Goal: Consume media (video, audio)

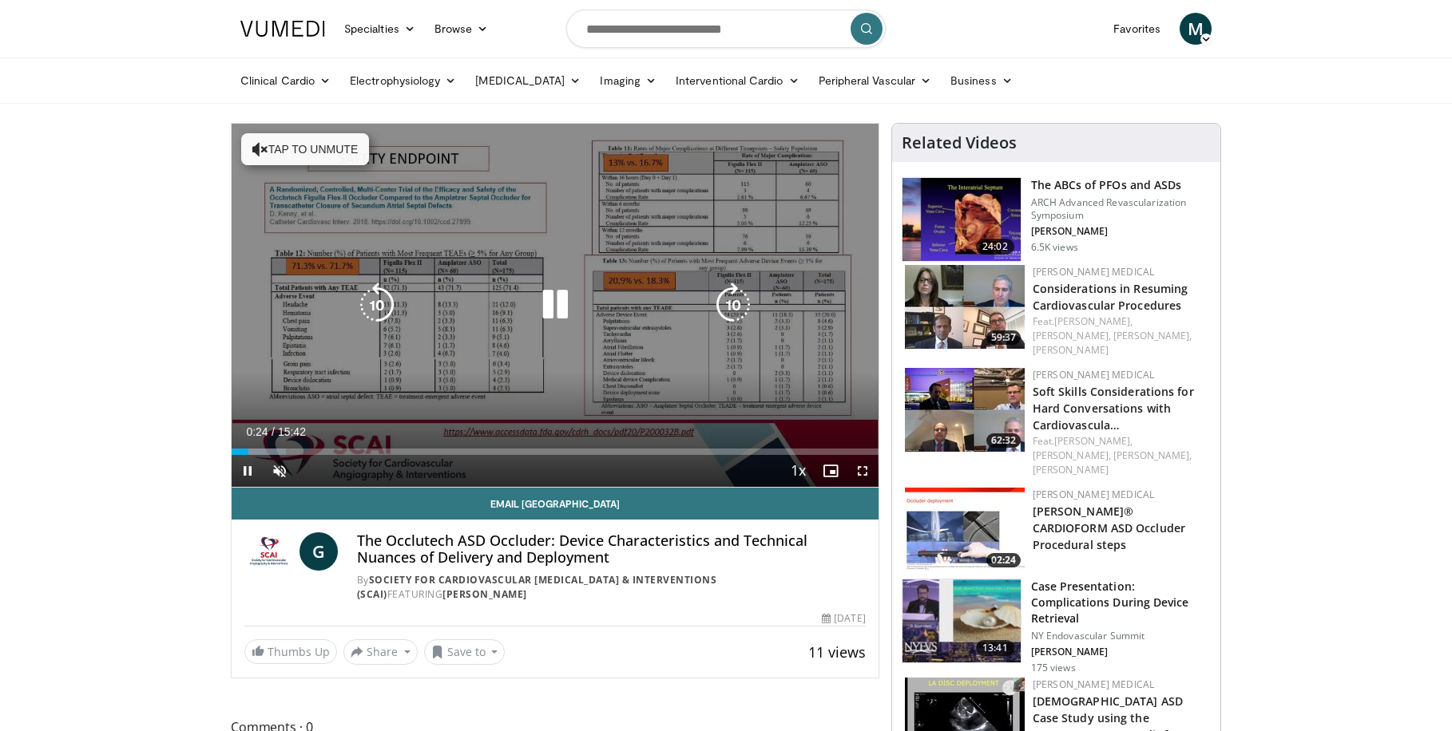
click at [258, 150] on icon "Video Player" at bounding box center [260, 149] width 16 height 16
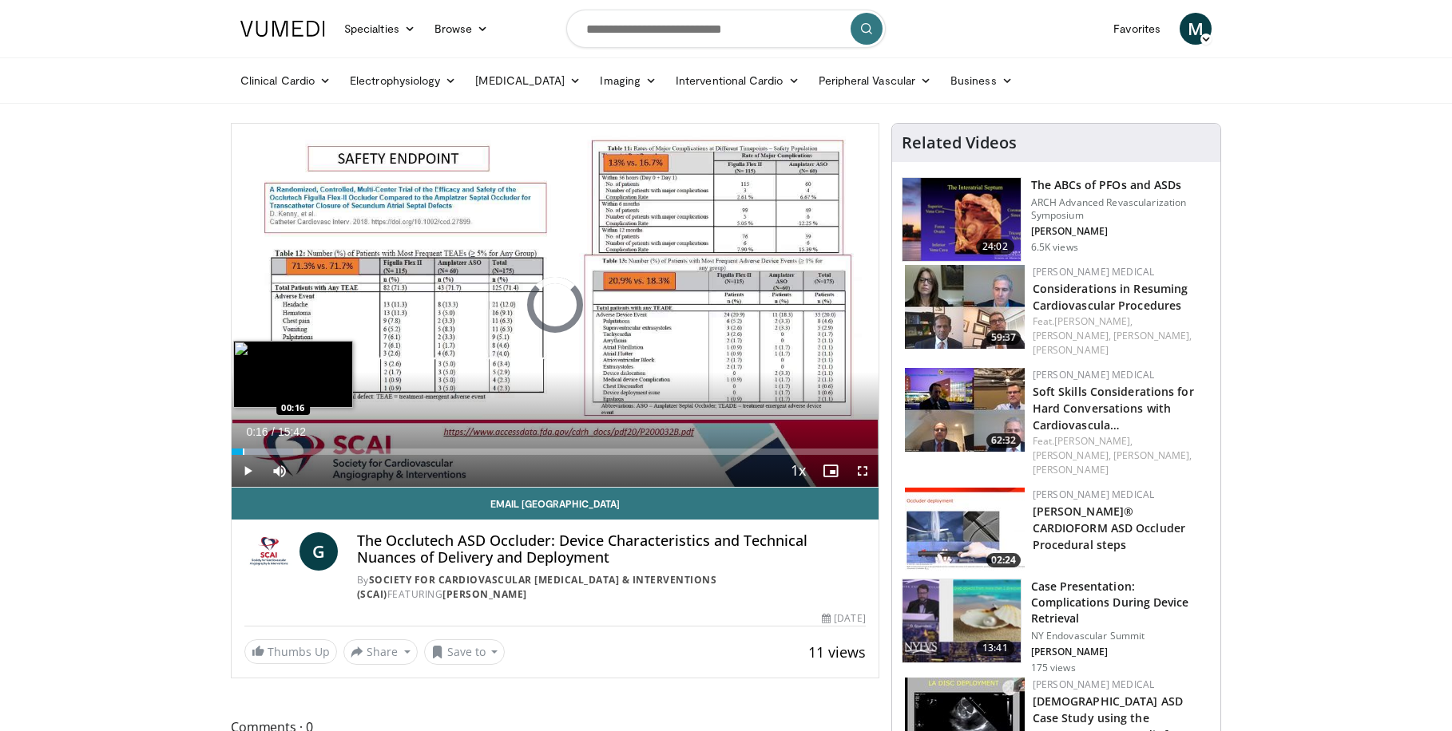
click at [243, 451] on div "Progress Bar" at bounding box center [244, 452] width 2 height 6
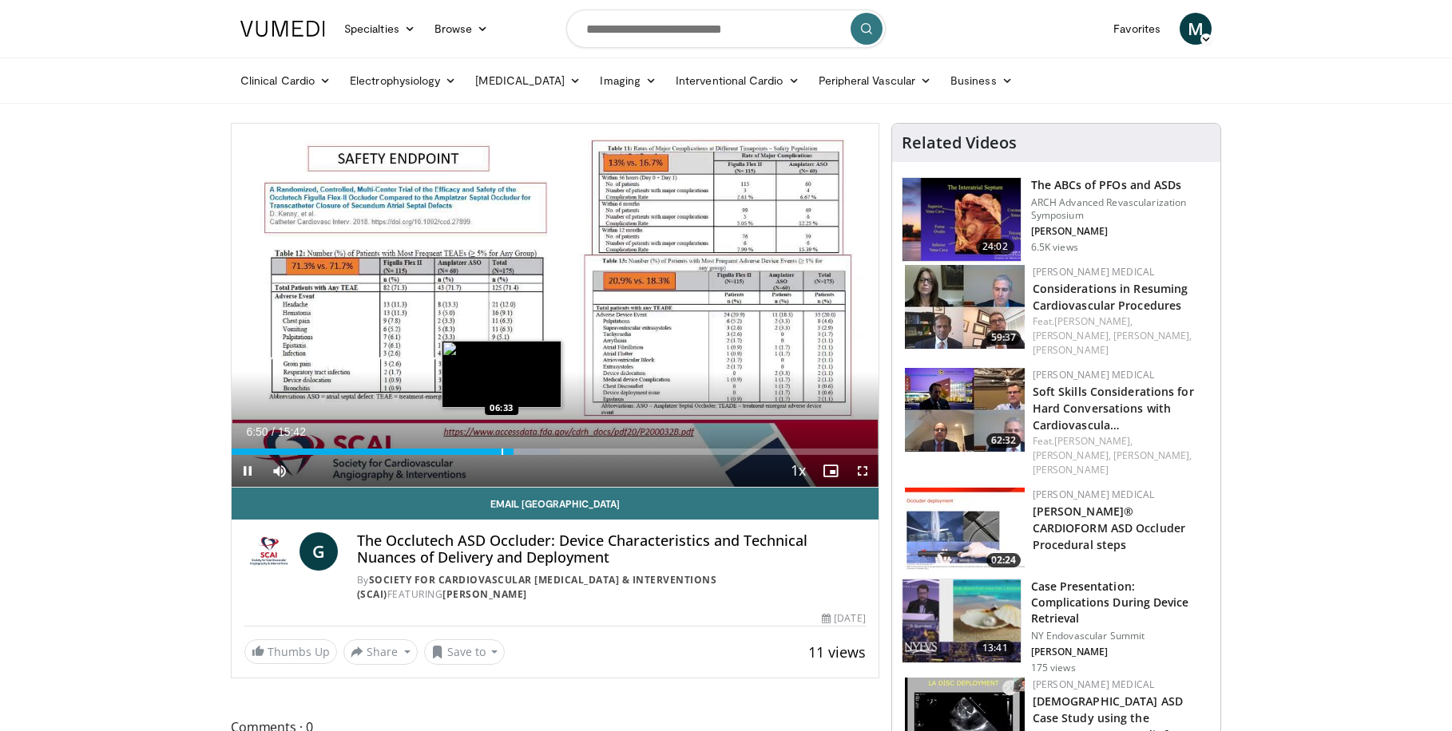
click at [501, 454] on div "Progress Bar" at bounding box center [502, 452] width 2 height 6
click at [503, 452] on div "Loaded : 50.82% 06:35 06:36" at bounding box center [555, 452] width 647 height 6
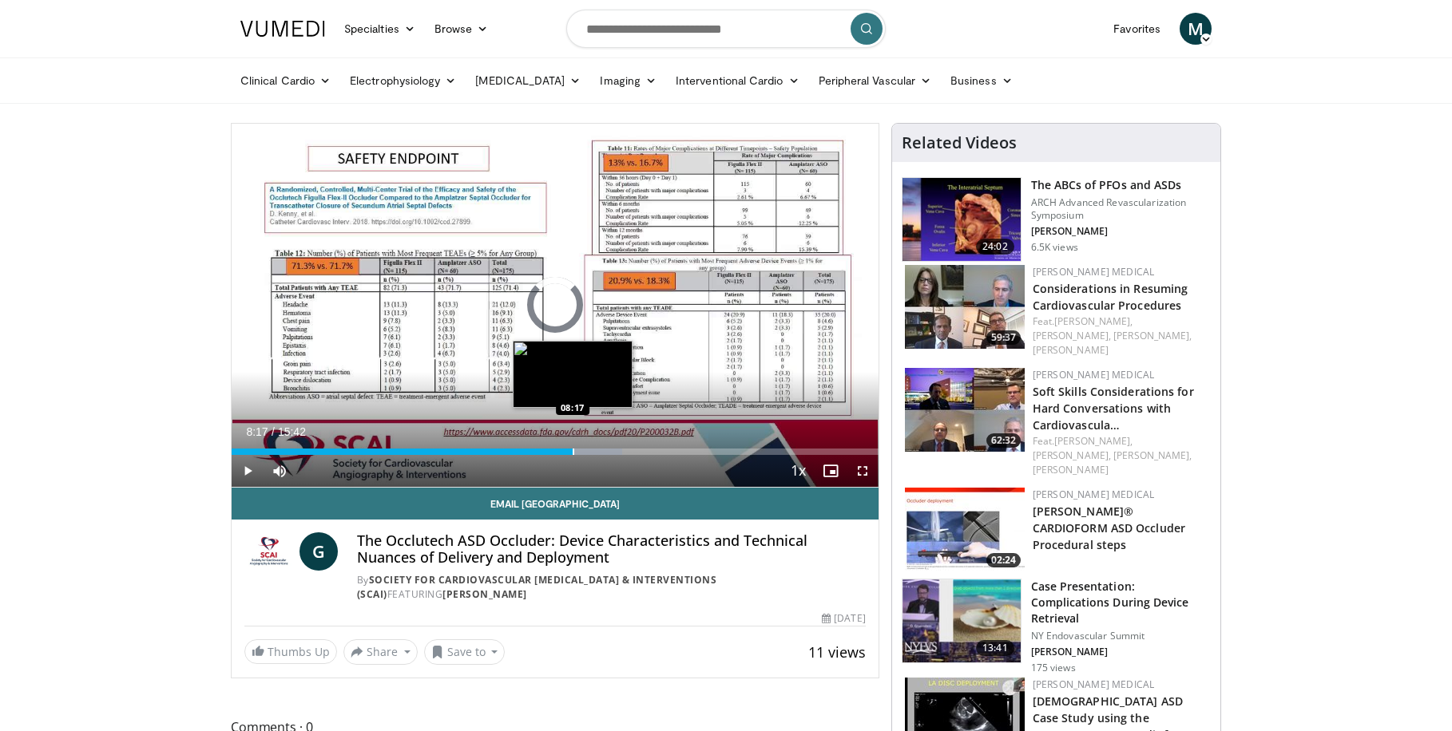
click at [573, 452] on div "Progress Bar" at bounding box center [574, 452] width 2 height 6
click at [572, 453] on div "Progress Bar" at bounding box center [573, 452] width 2 height 6
click at [249, 473] on span "Video Player" at bounding box center [248, 471] width 32 height 32
click at [858, 470] on span "Video Player" at bounding box center [862, 471] width 32 height 32
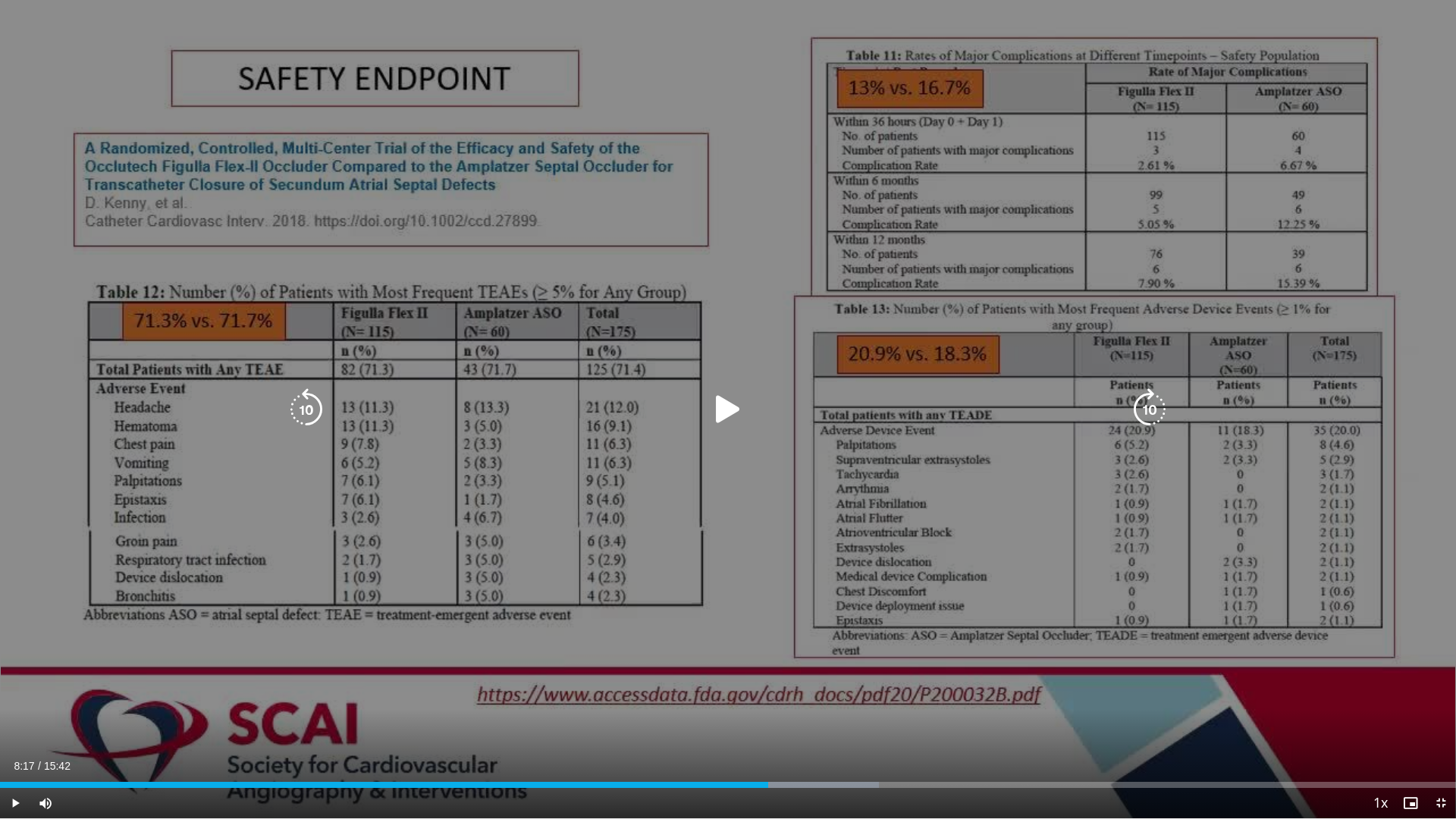
click at [725, 410] on icon "Video Player" at bounding box center [728, 410] width 43 height 43
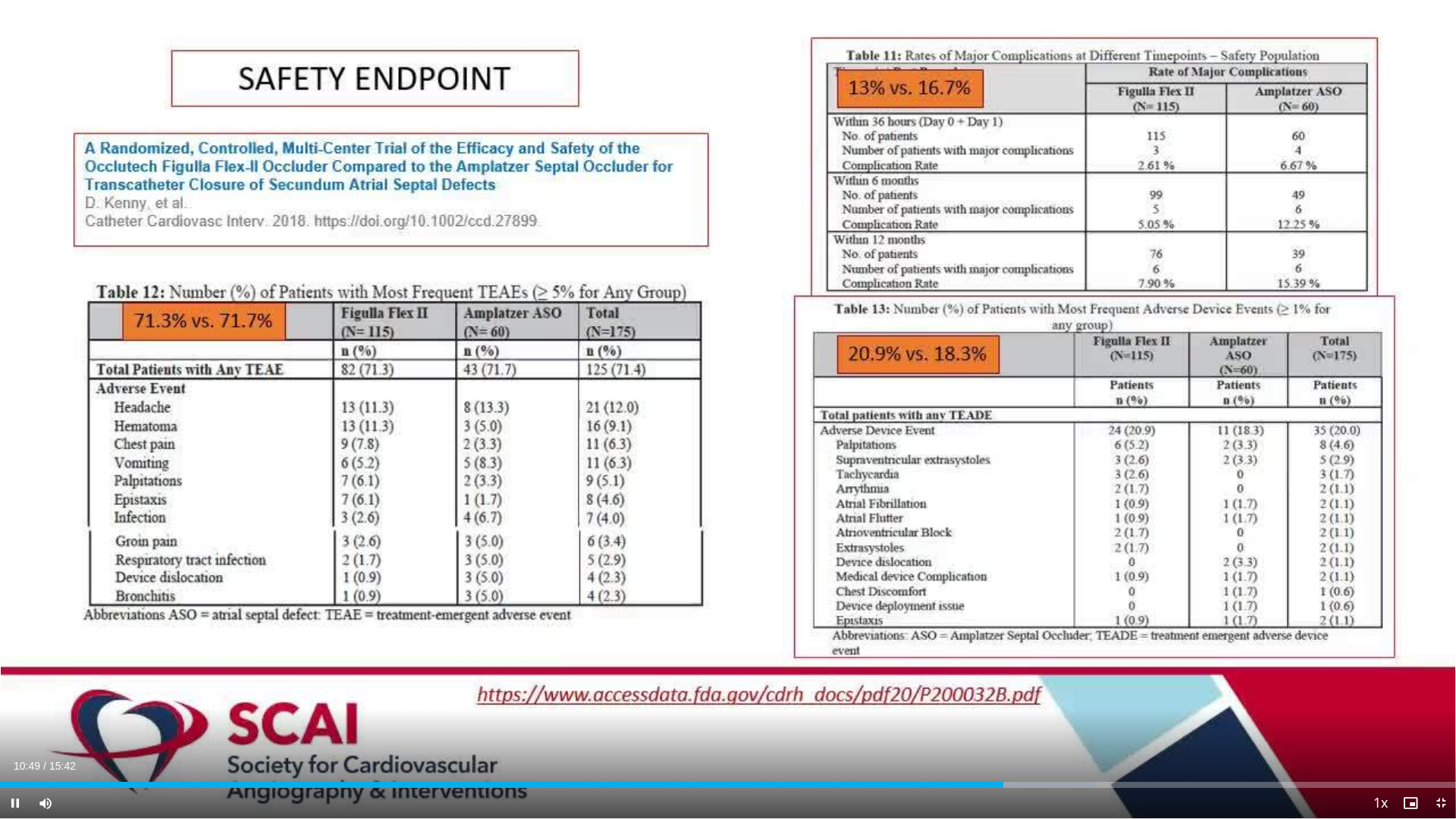
click at [1266, 224] on div "10 seconds Tap to unmute" at bounding box center [728, 410] width 1456 height 819
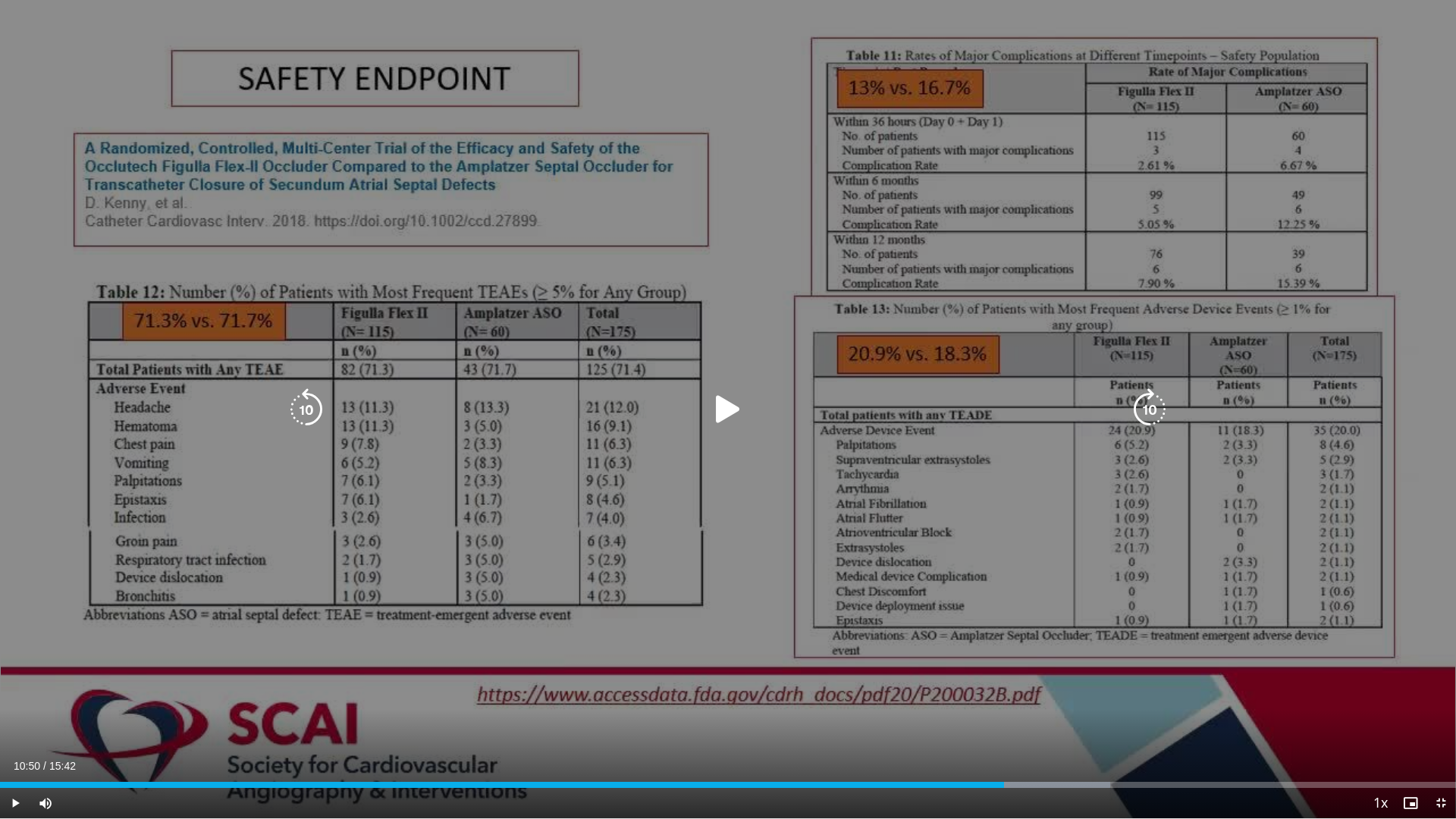
click at [1256, 217] on div "10 seconds Tap to unmute" at bounding box center [728, 410] width 1456 height 819
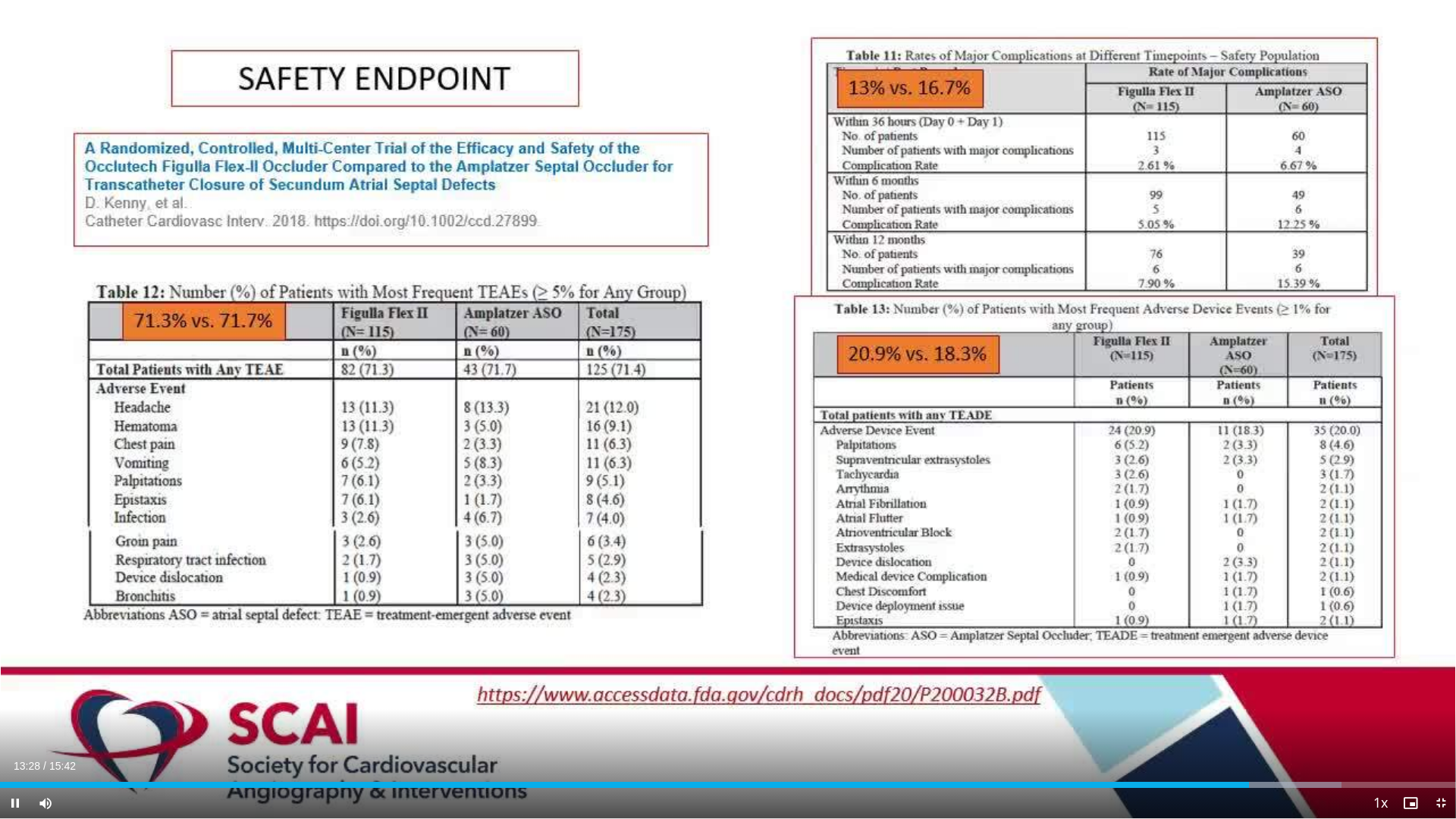
click at [1202, 393] on div "10 seconds Tap to unmute" at bounding box center [728, 410] width 1456 height 819
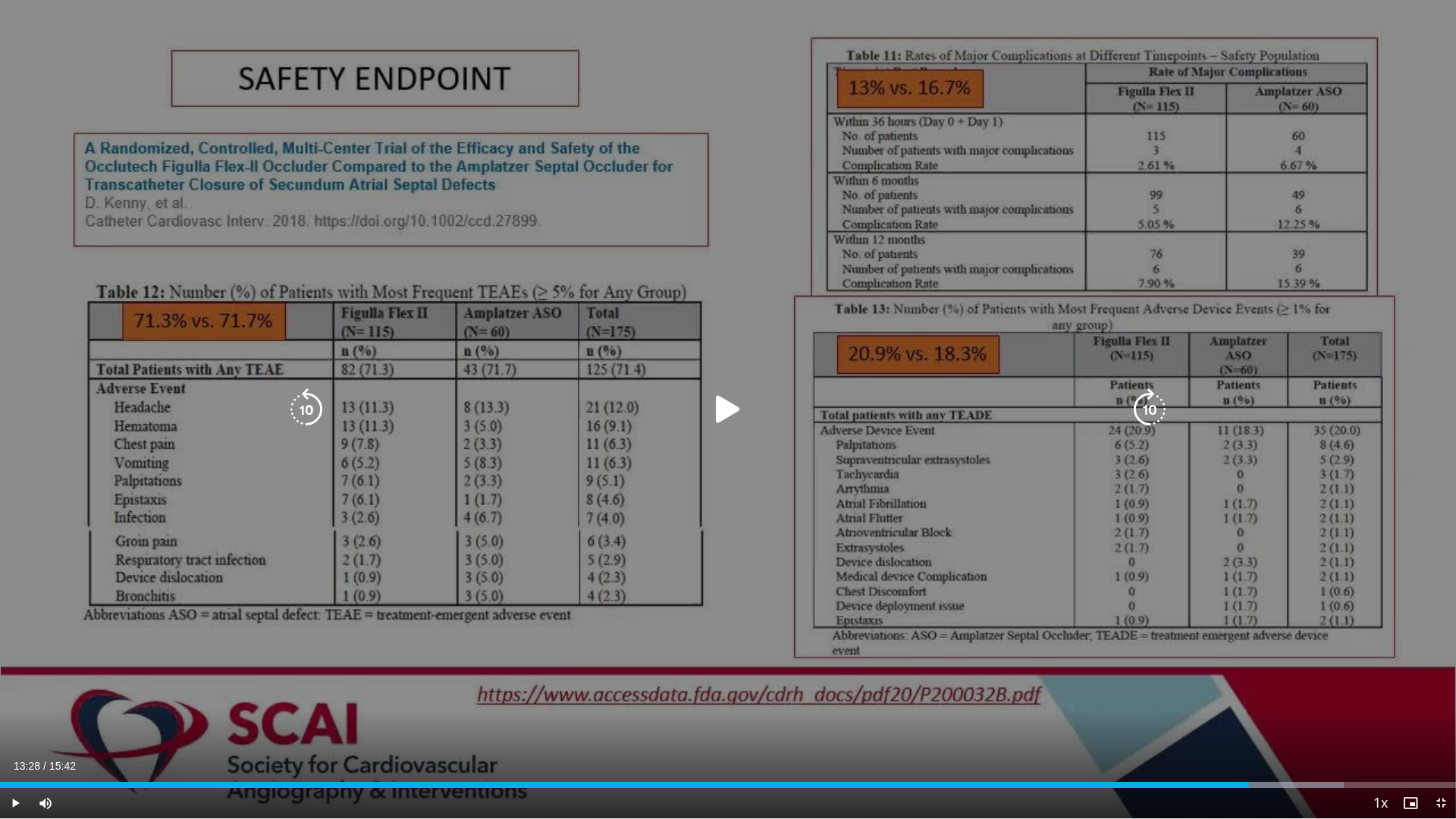
drag, startPoint x: 729, startPoint y: 411, endPoint x: 745, endPoint y: 411, distance: 16.0
click at [729, 411] on icon "Video Player" at bounding box center [728, 410] width 43 height 43
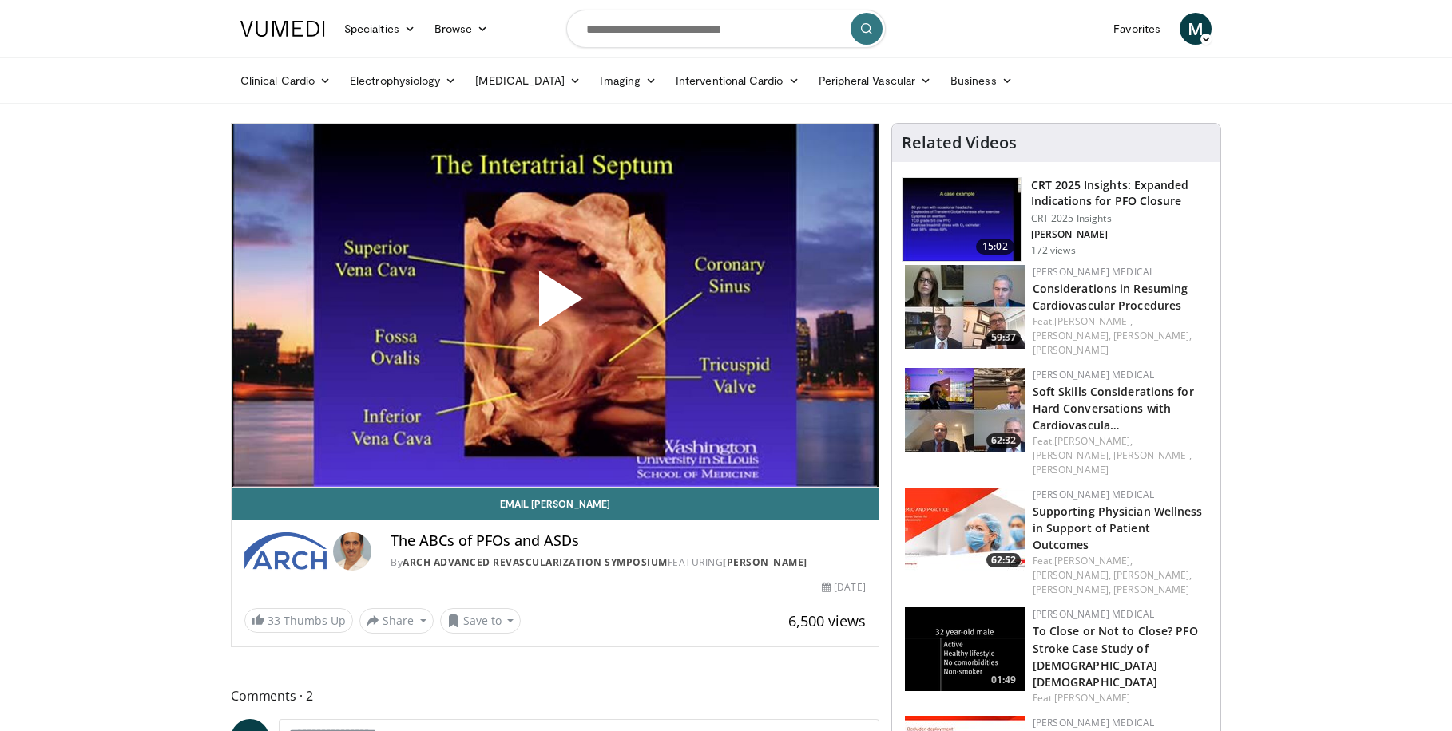
click at [555, 305] on span "Video Player" at bounding box center [555, 305] width 0 height 0
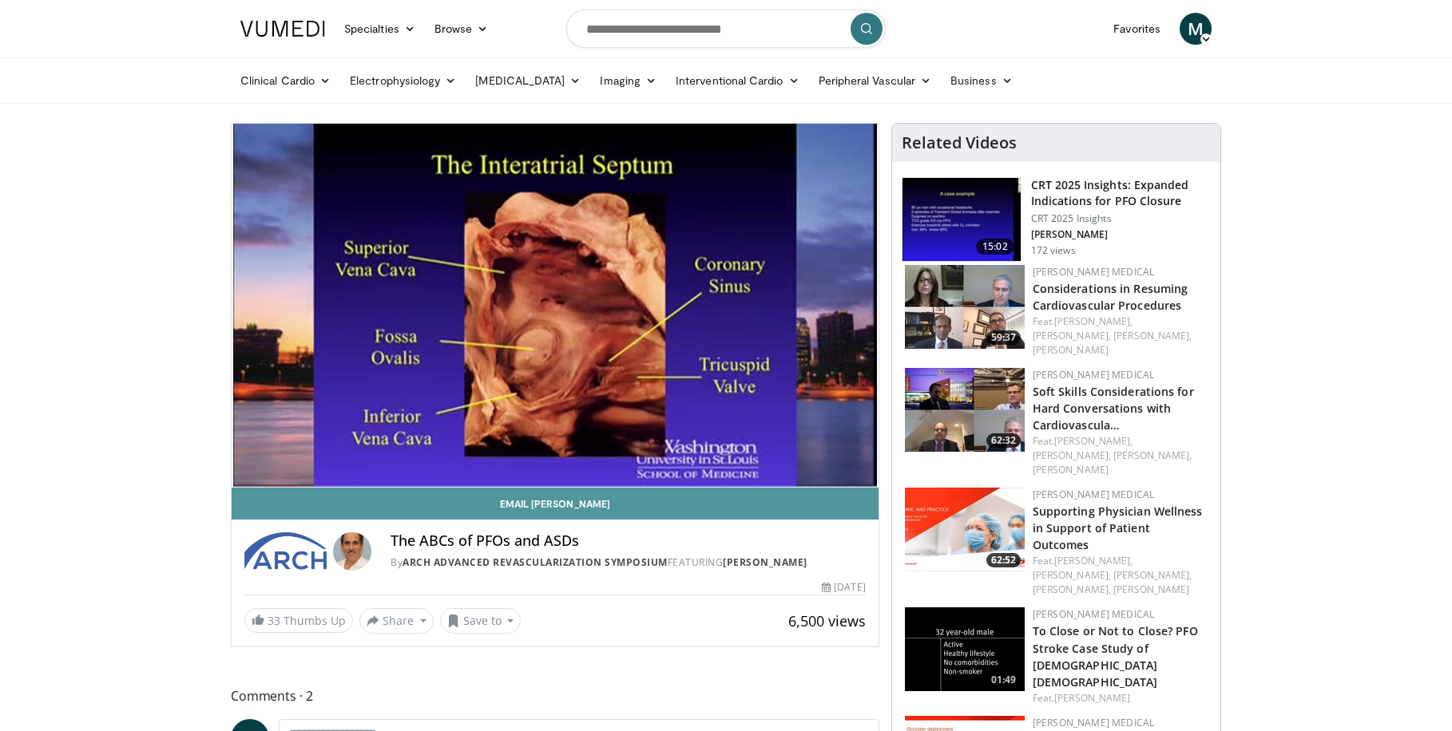
click at [322, 511] on link "Email John" at bounding box center [555, 504] width 647 height 32
